Goal: Navigation & Orientation: Find specific page/section

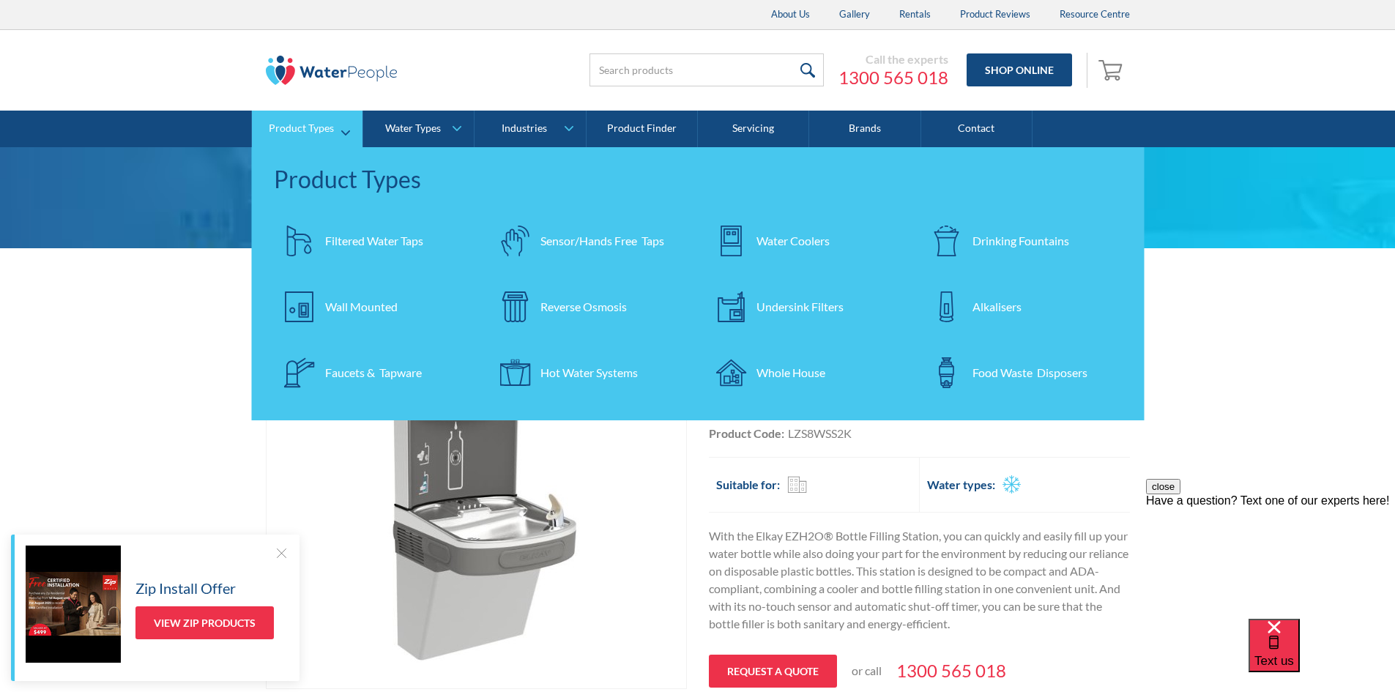
click at [305, 142] on link "Product Types" at bounding box center [307, 129] width 111 height 37
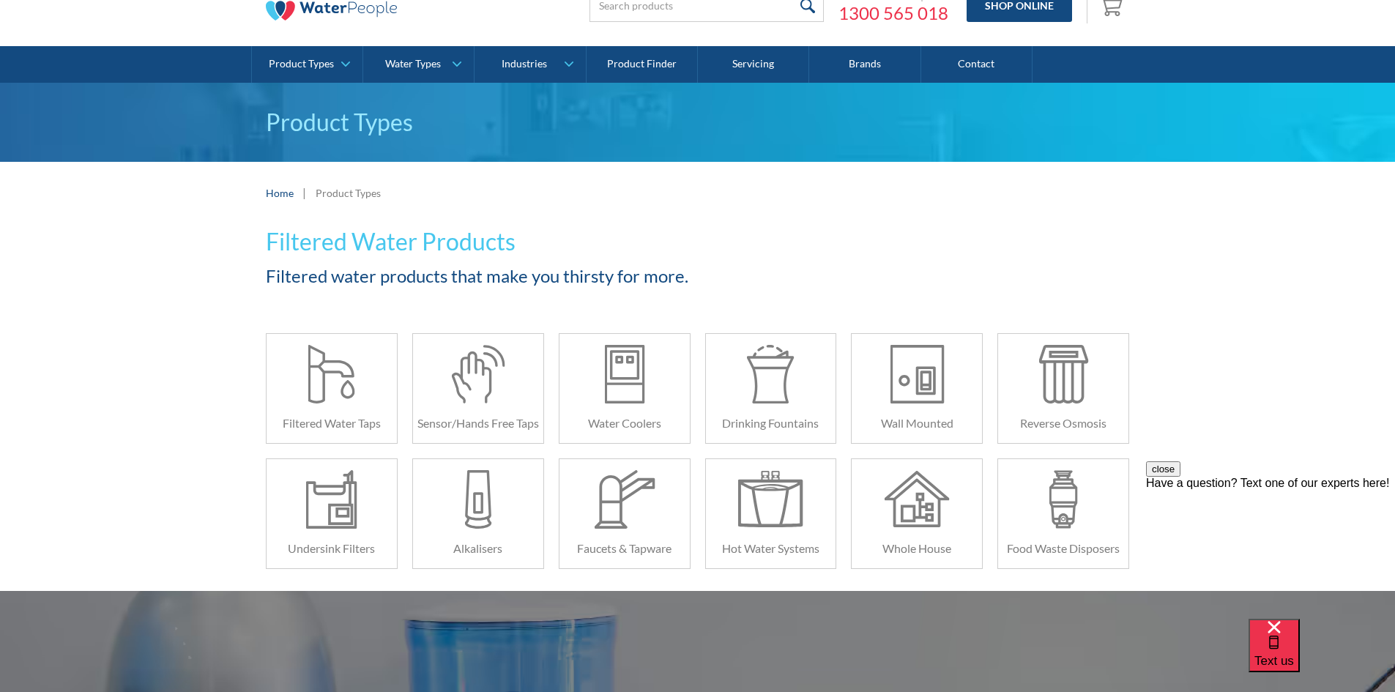
scroll to position [97, 0]
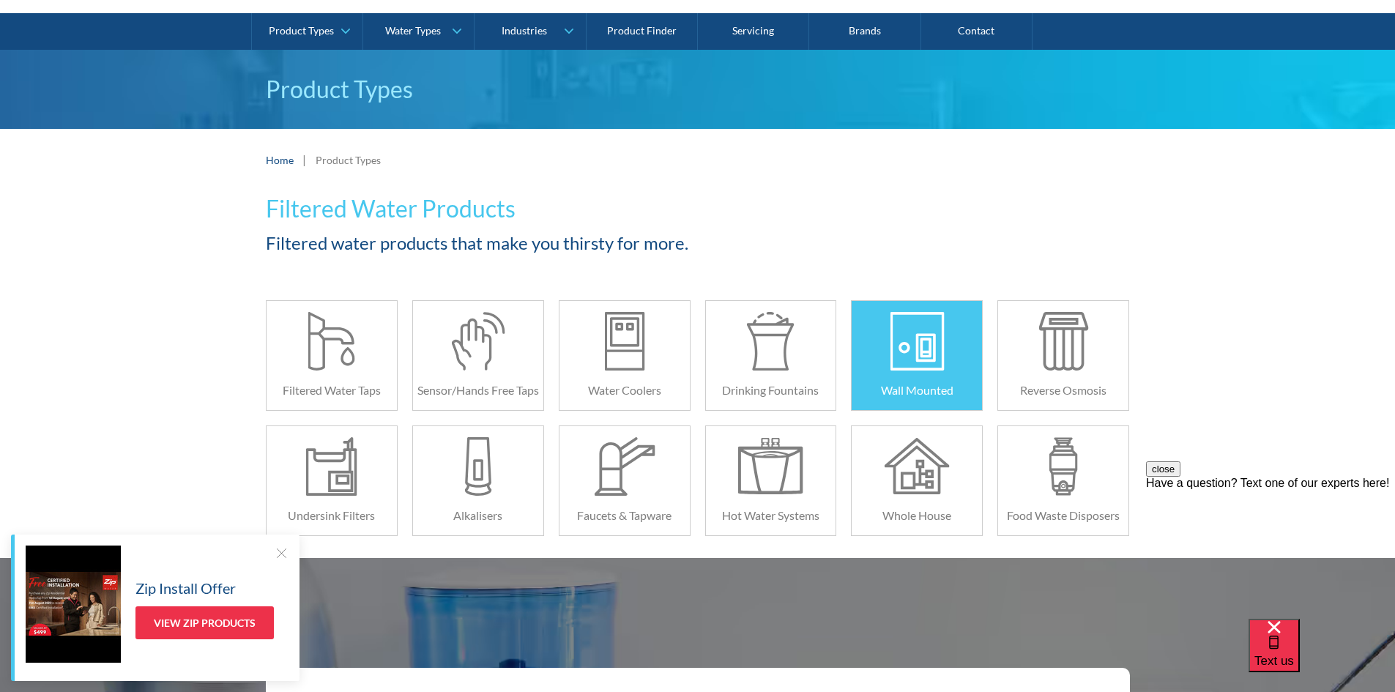
click at [916, 345] on div at bounding box center [916, 341] width 65 height 59
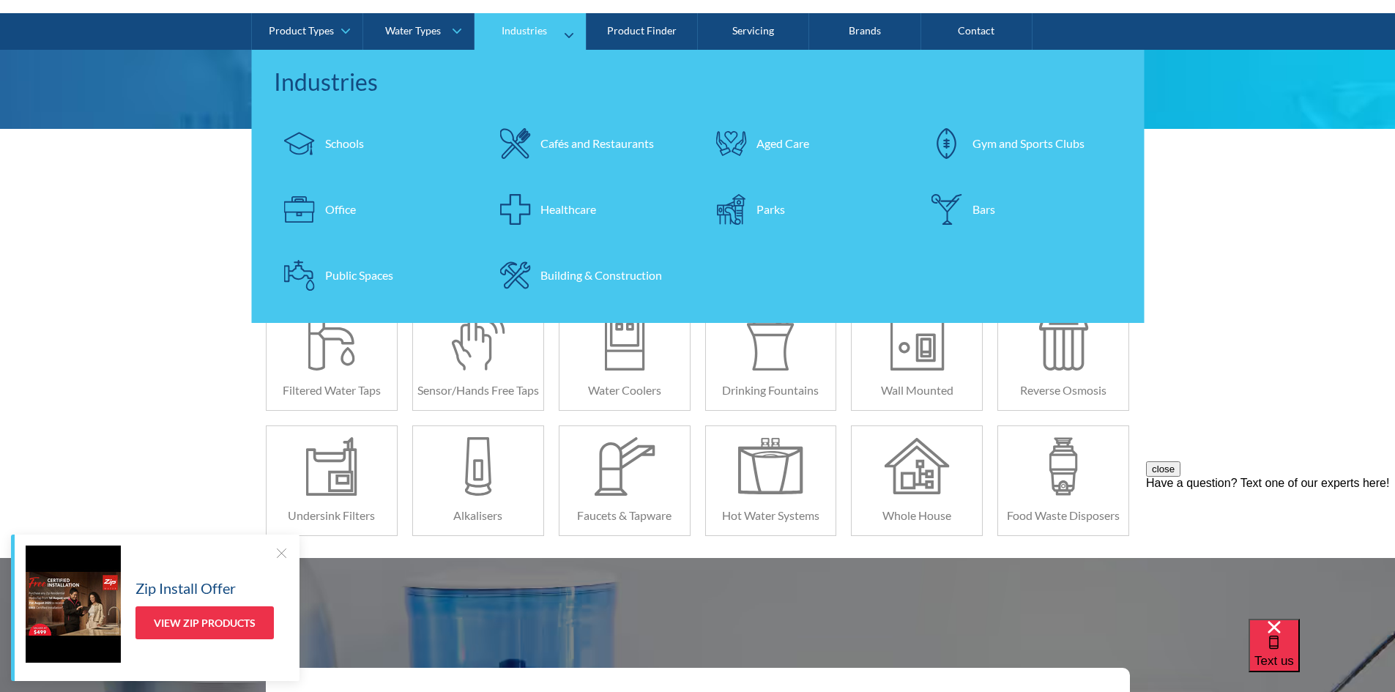
click at [337, 141] on div "Schools" at bounding box center [344, 144] width 39 height 18
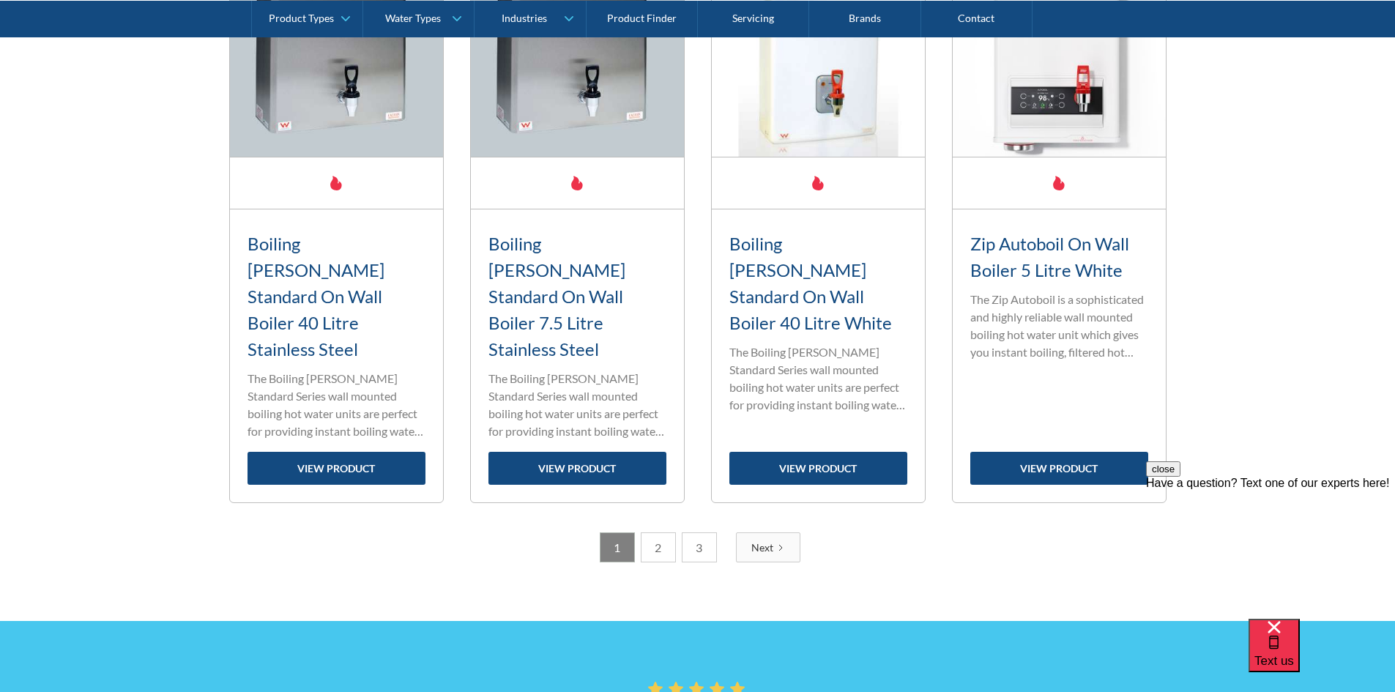
scroll to position [2245, 0]
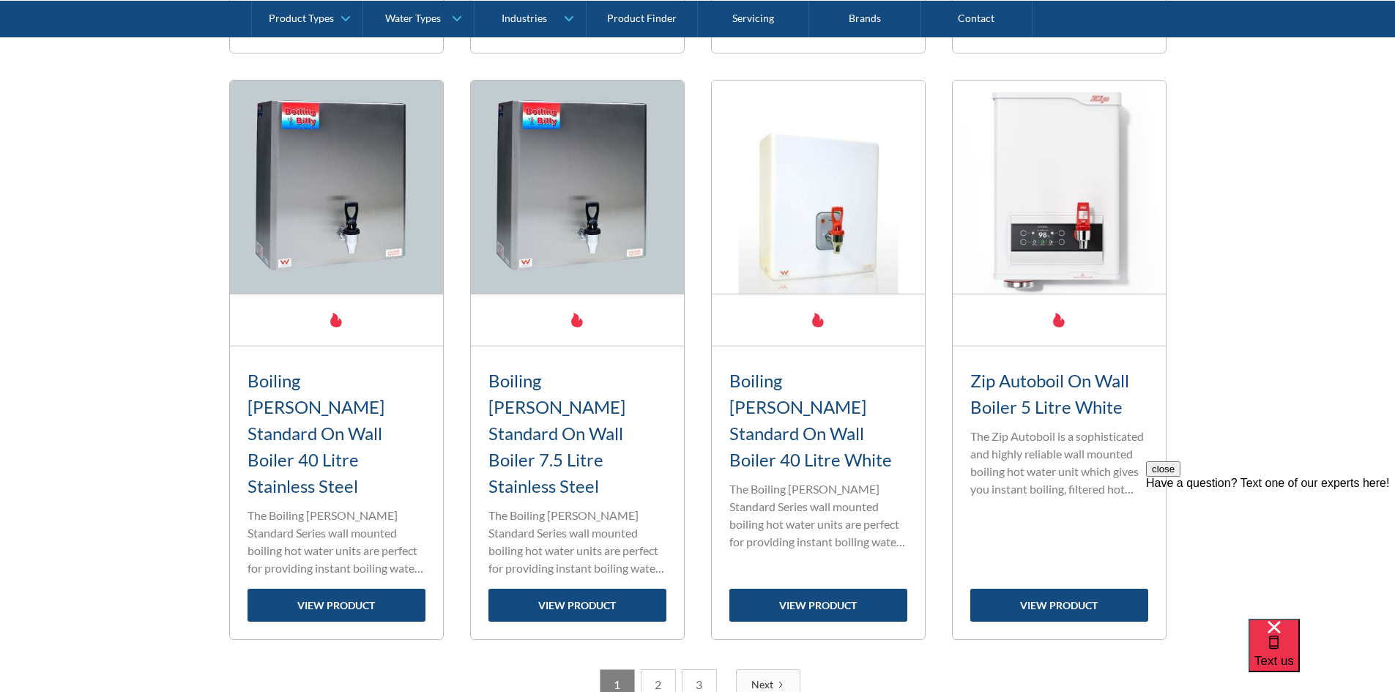
drag, startPoint x: 632, startPoint y: 365, endPoint x: 870, endPoint y: 360, distance: 238.0
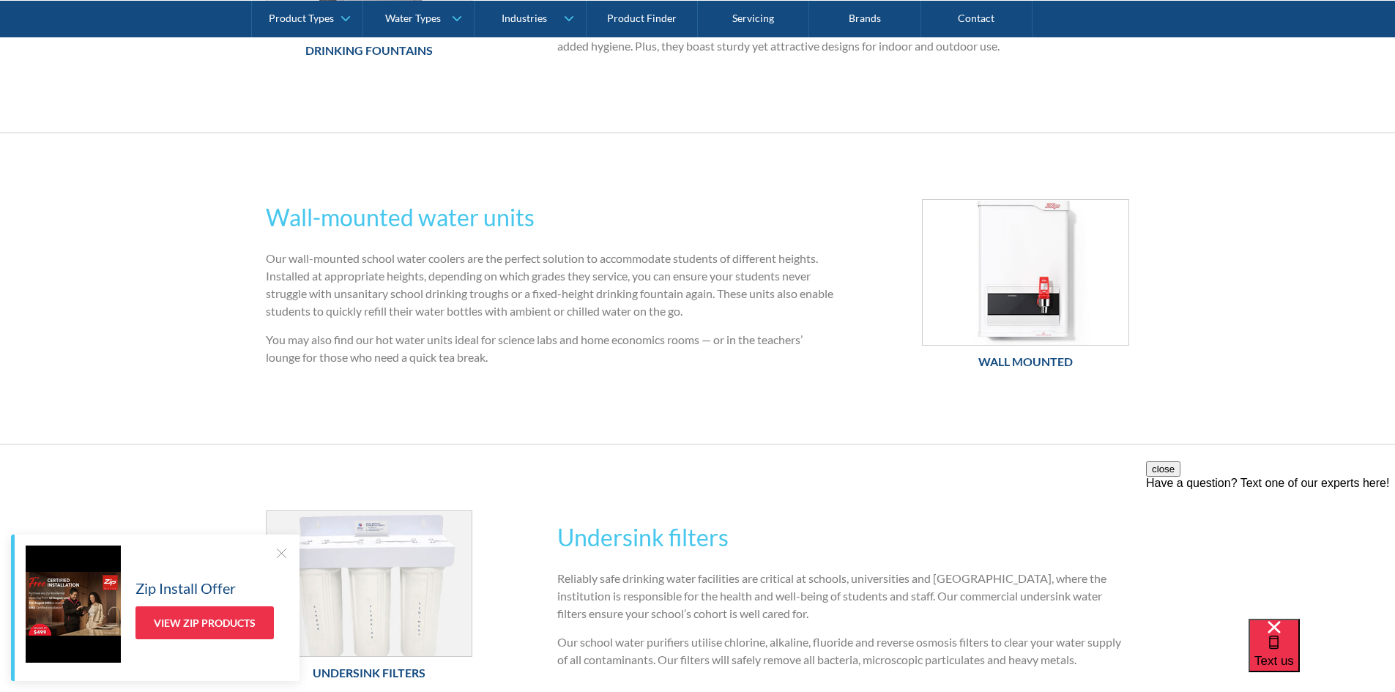
scroll to position [390, 0]
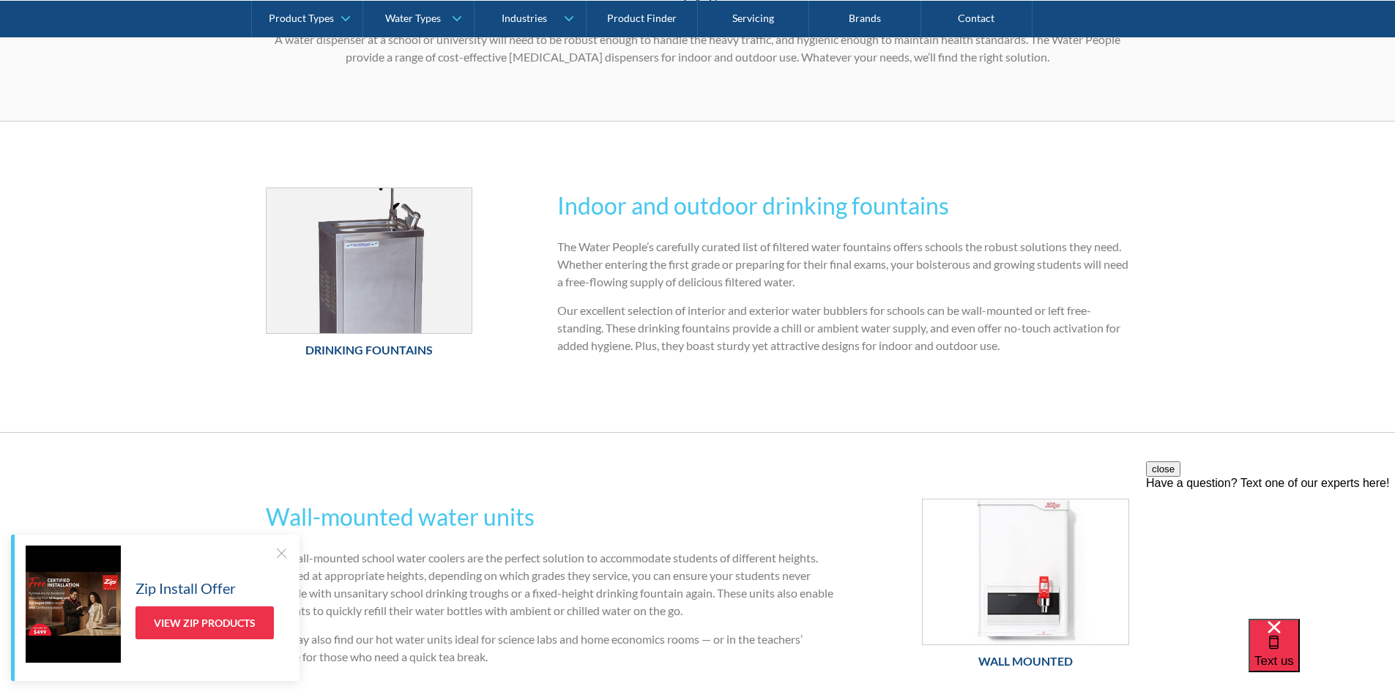
click at [378, 341] on h6 "Drinking Fountains" at bounding box center [369, 350] width 207 height 18
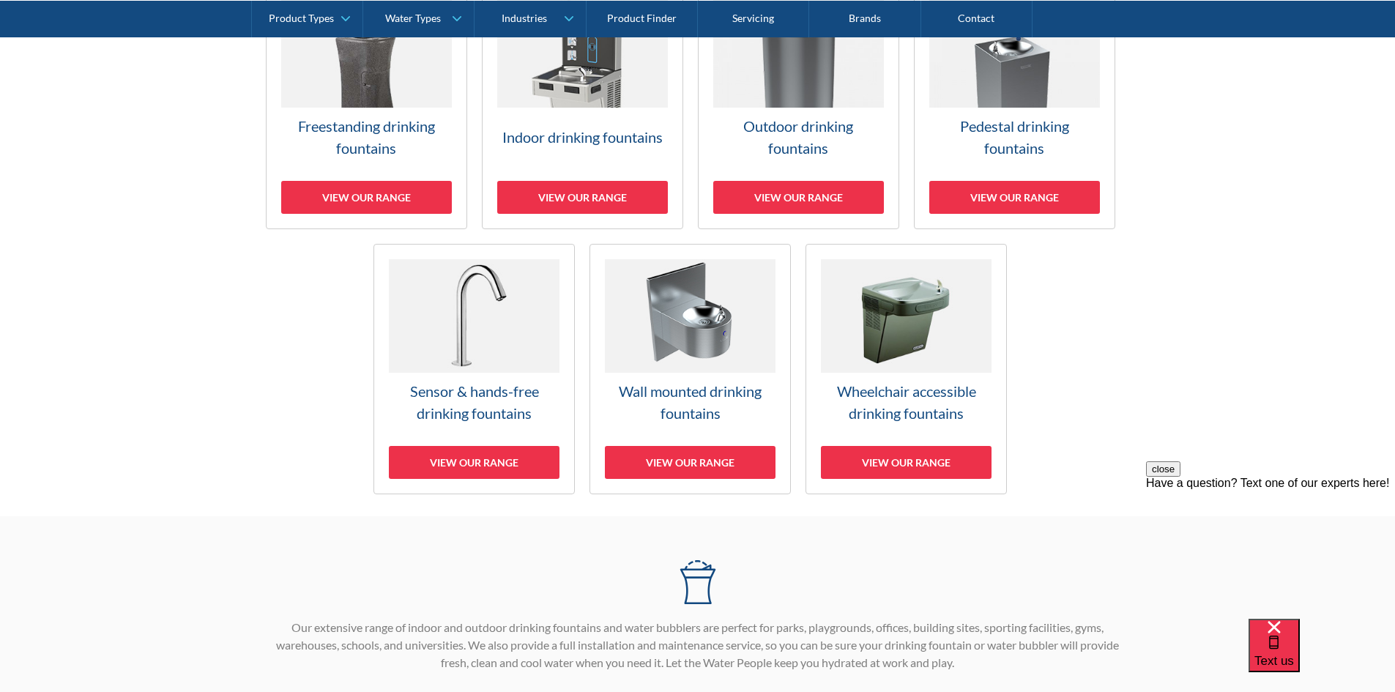
scroll to position [293, 0]
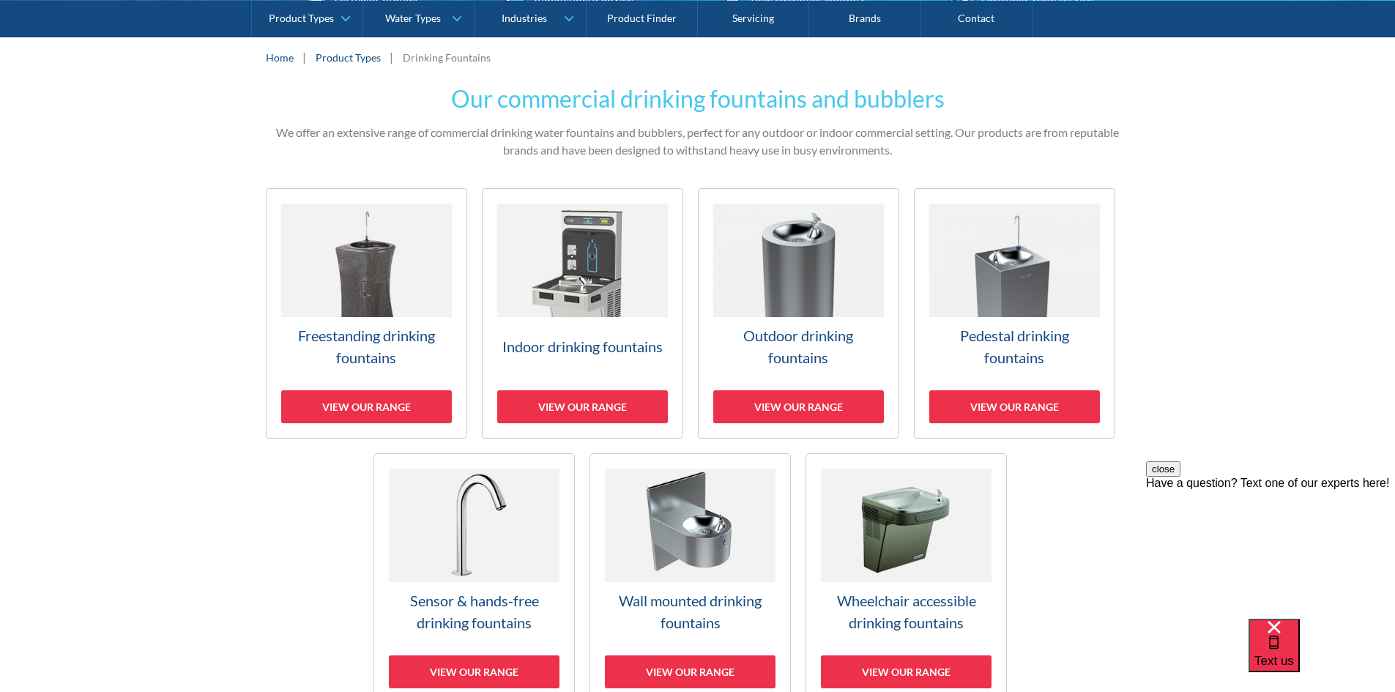
click at [814, 250] on img at bounding box center [798, 260] width 171 height 113
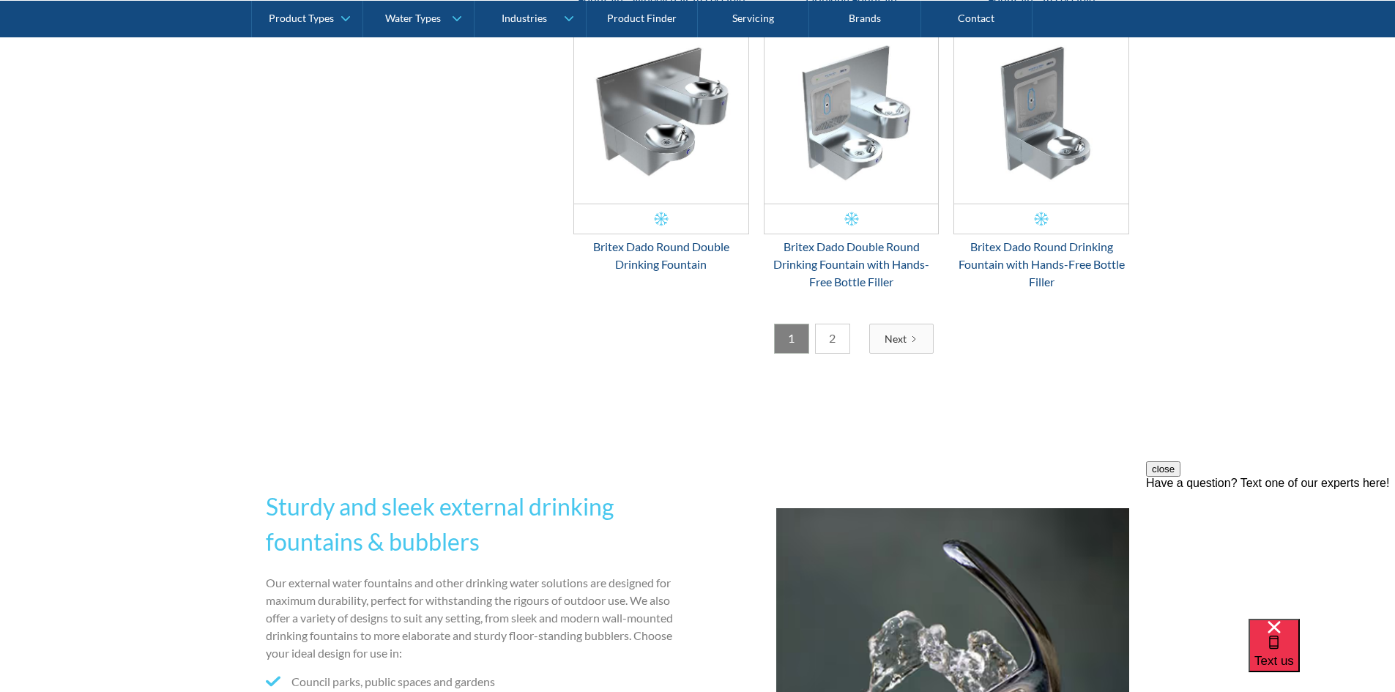
scroll to position [2543, 0]
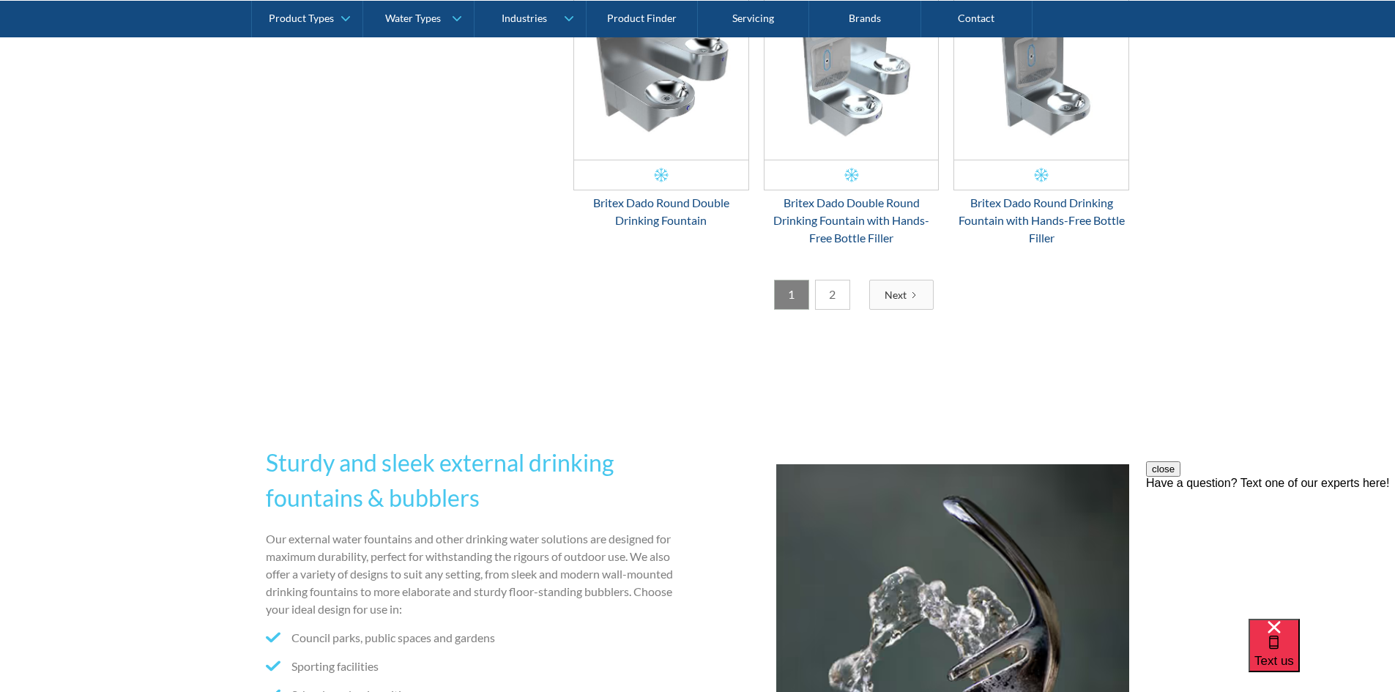
click at [911, 291] on icon "Next Page" at bounding box center [913, 295] width 9 height 9
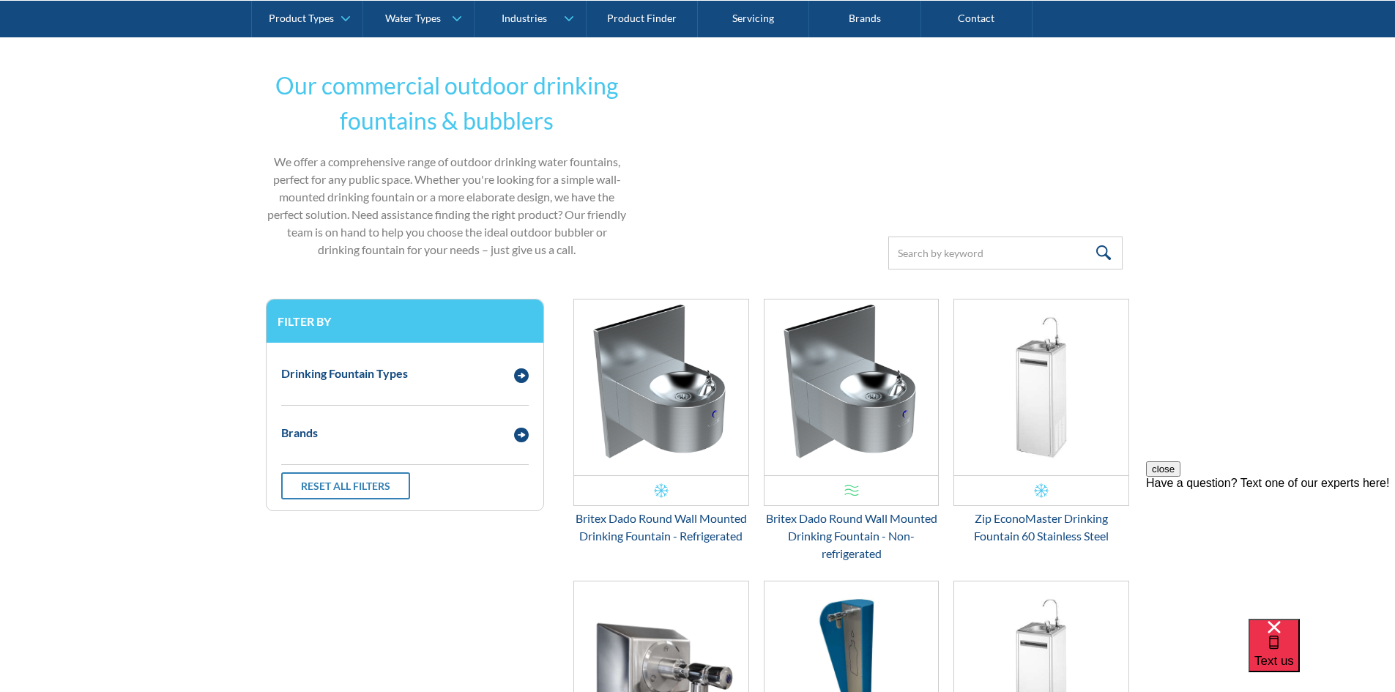
scroll to position [884, 0]
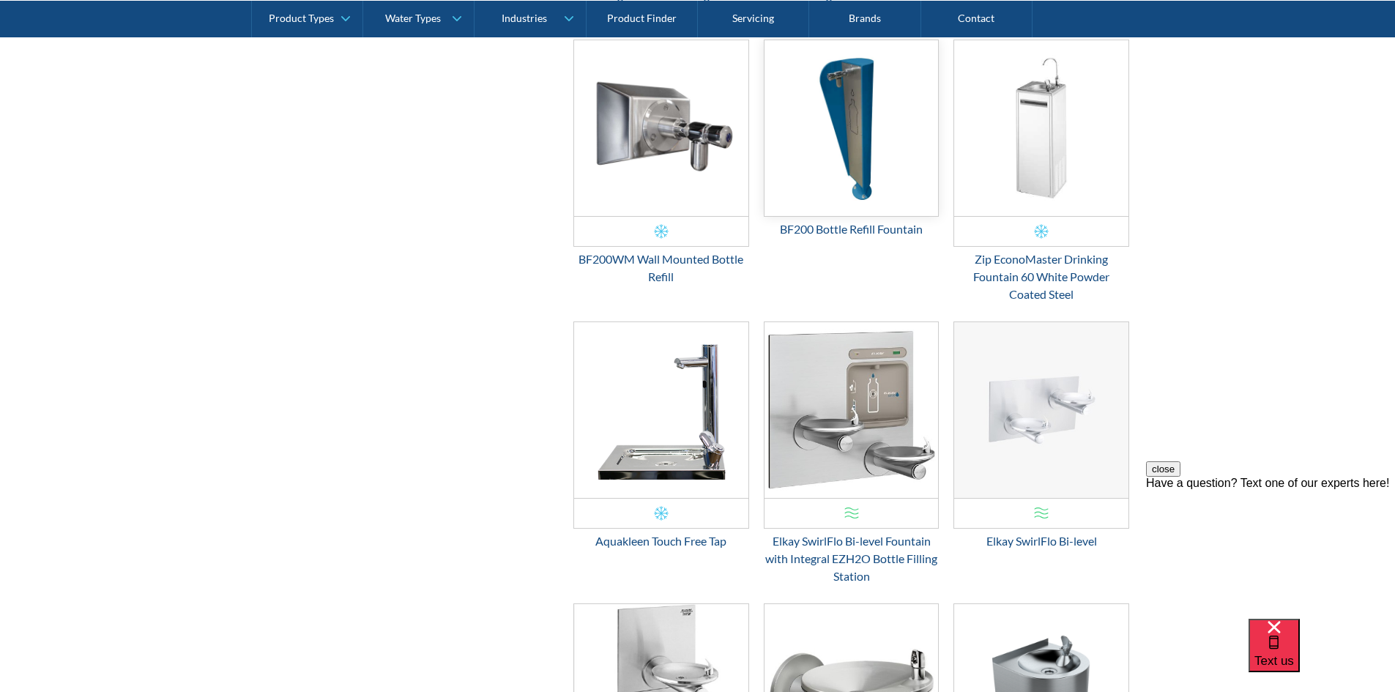
click at [884, 195] on img "Email Form 3" at bounding box center [851, 128] width 174 height 176
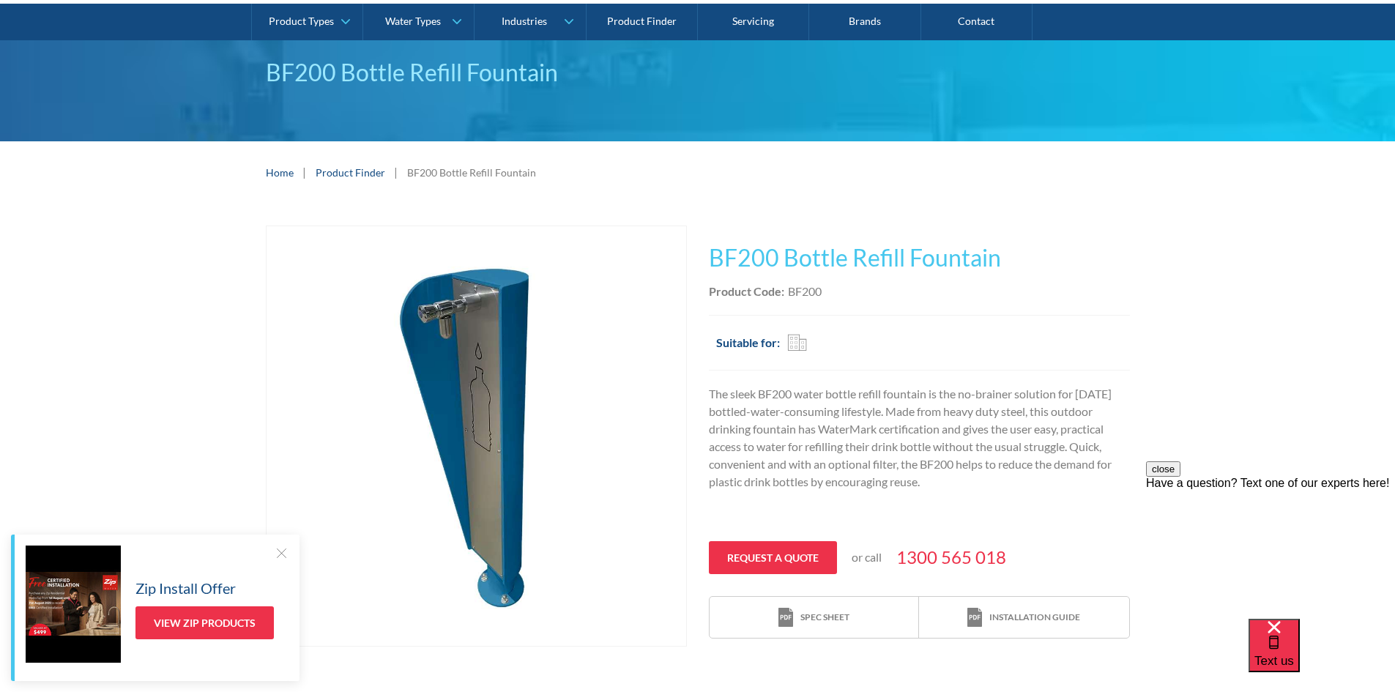
scroll to position [97, 0]
